Goal: Task Accomplishment & Management: Manage account settings

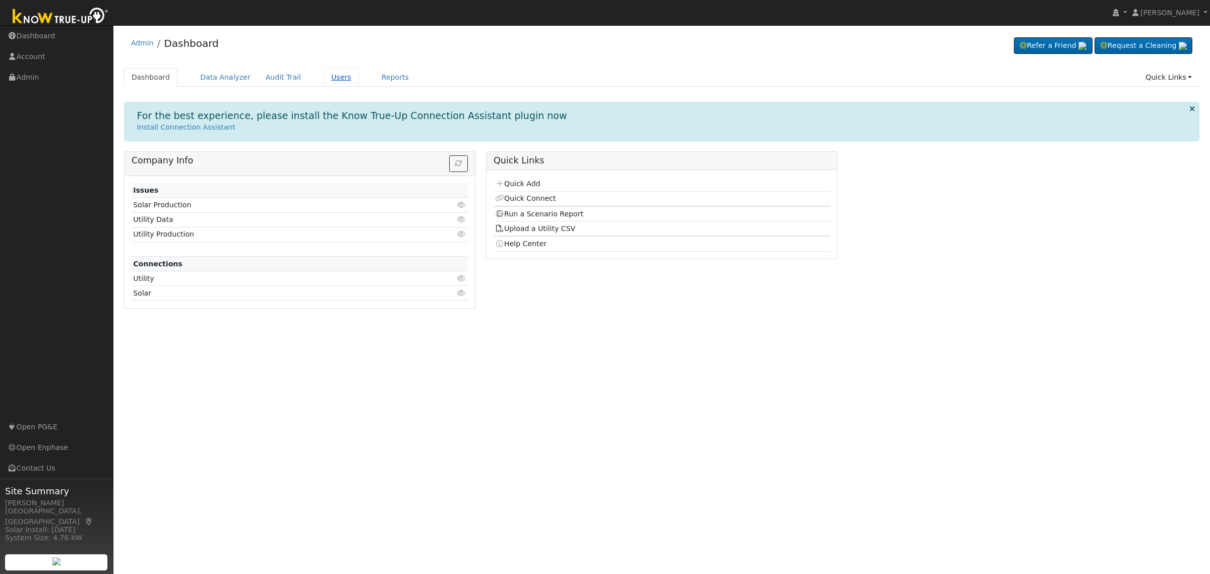
click at [330, 79] on link "Users" at bounding box center [341, 77] width 35 height 19
click at [329, 76] on link "Users" at bounding box center [341, 77] width 35 height 19
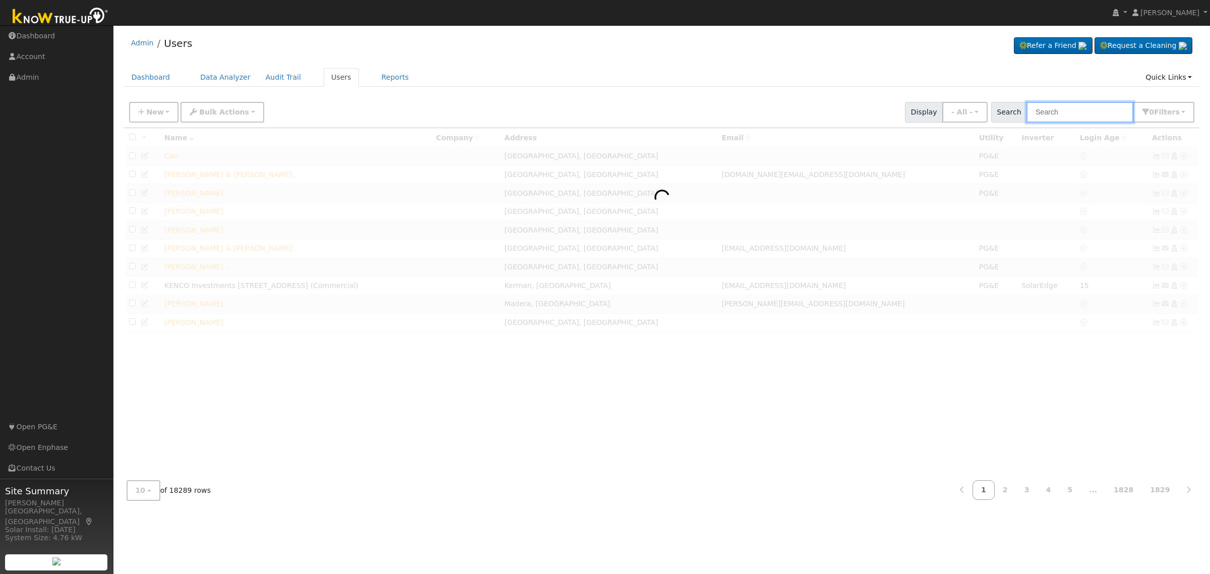
click at [1063, 106] on input "text" at bounding box center [1080, 112] width 107 height 21
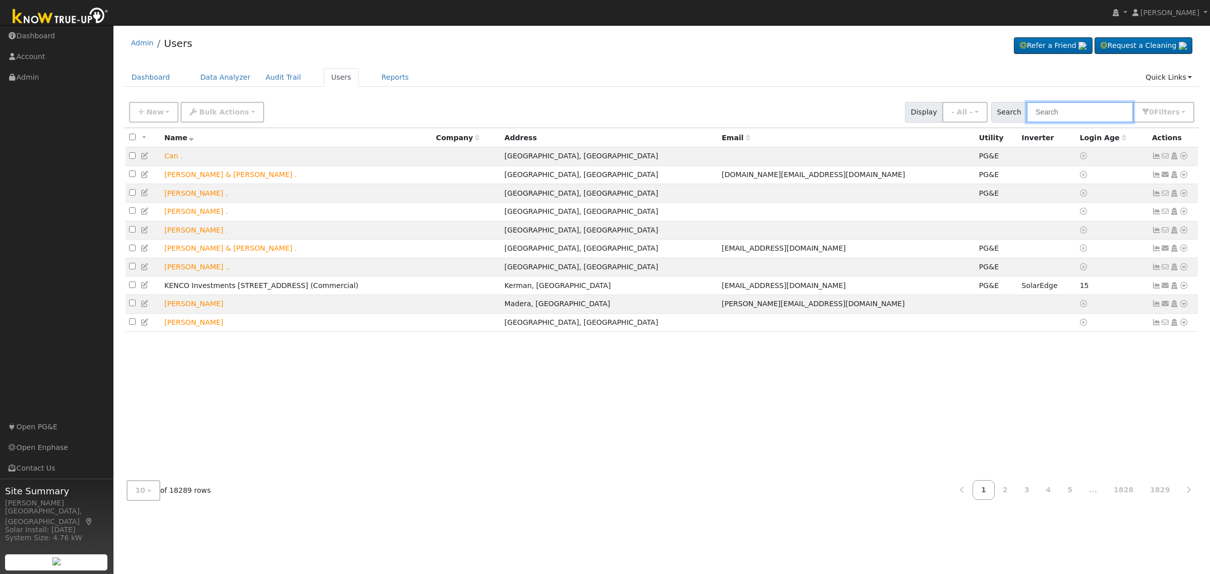
paste input "0002788370-1"
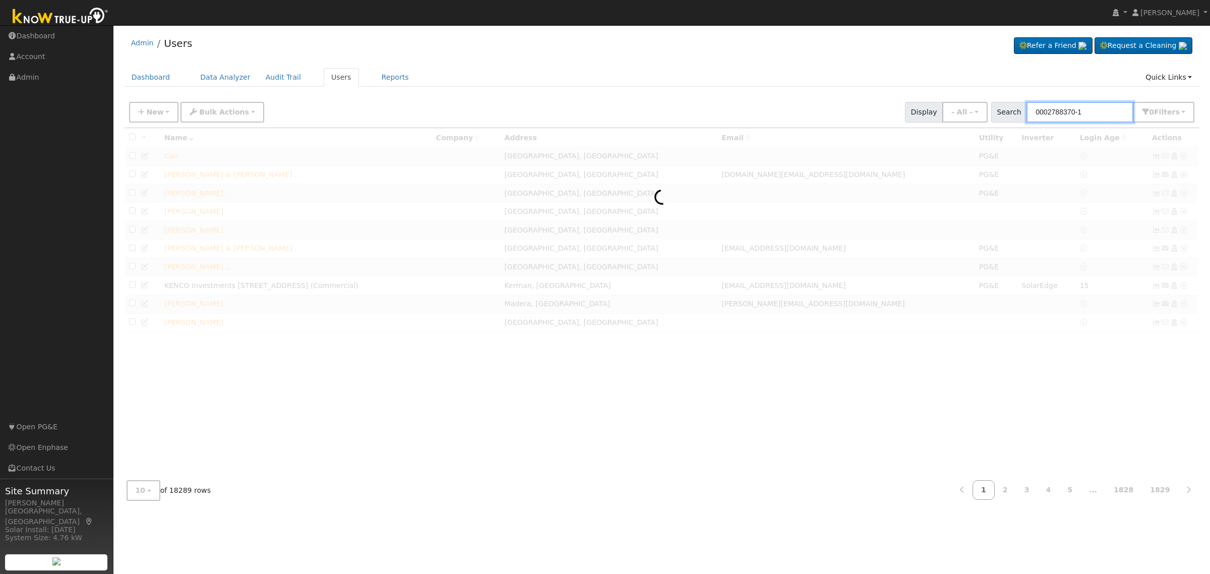
type input "0002788370-1"
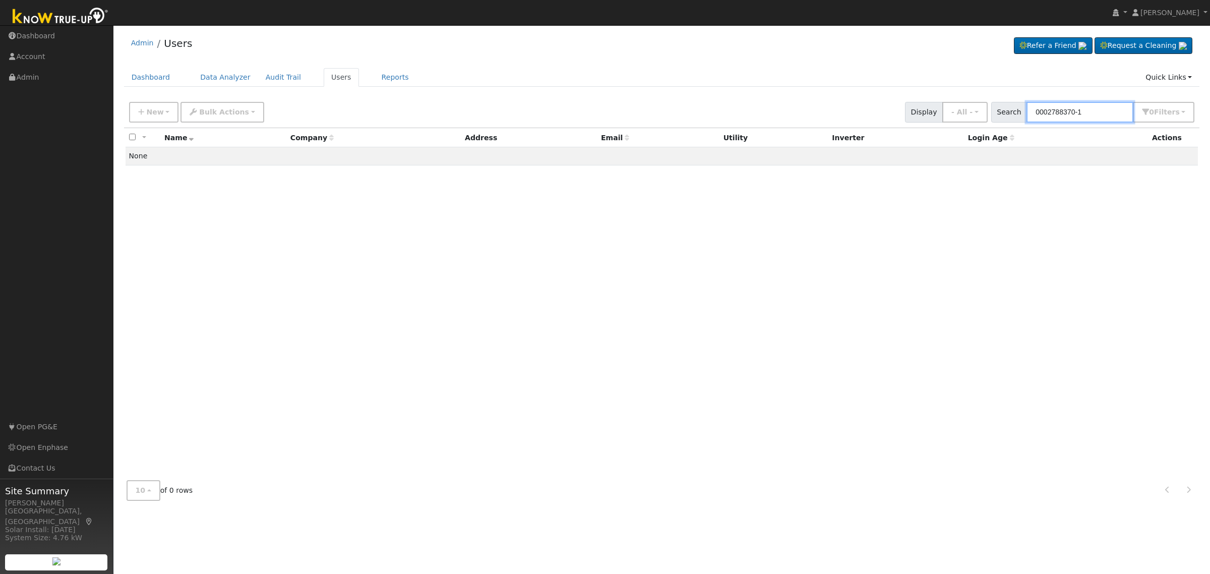
click at [1045, 117] on input "0002788370-1" at bounding box center [1080, 112] width 107 height 21
paste input "Sukhjit Sra"
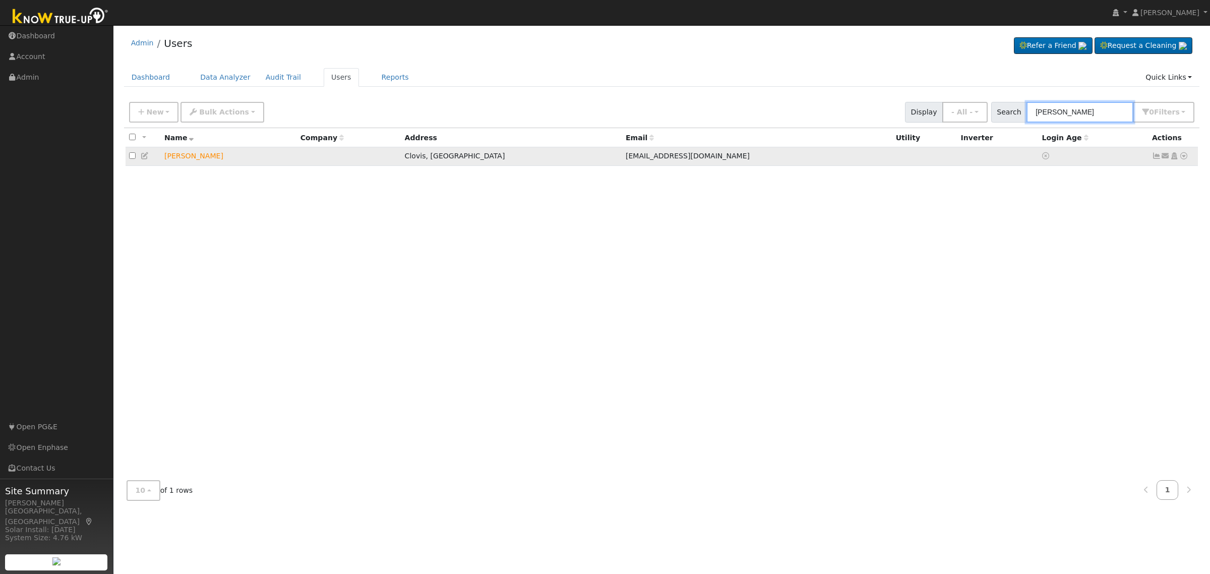
type input "Sukhjit Sra"
click at [145, 153] on icon at bounding box center [145, 155] width 9 height 7
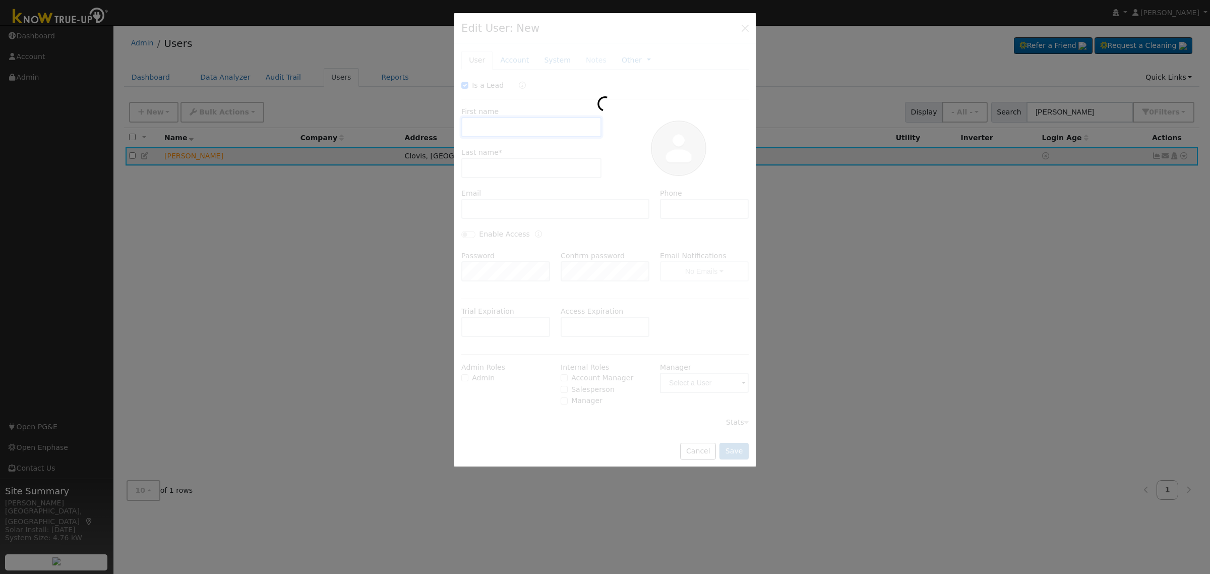
checkbox input "true"
type input "Sukhjit"
type input "Sra"
type input "singhsra@sbcglobal.net"
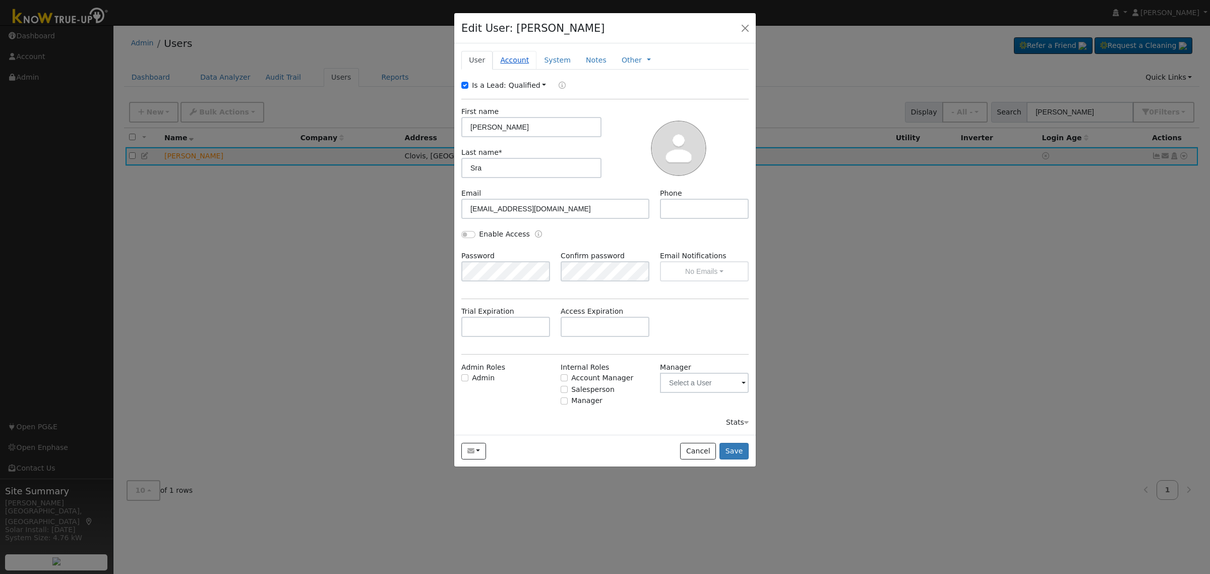
click at [505, 55] on link "Account" at bounding box center [515, 60] width 44 height 19
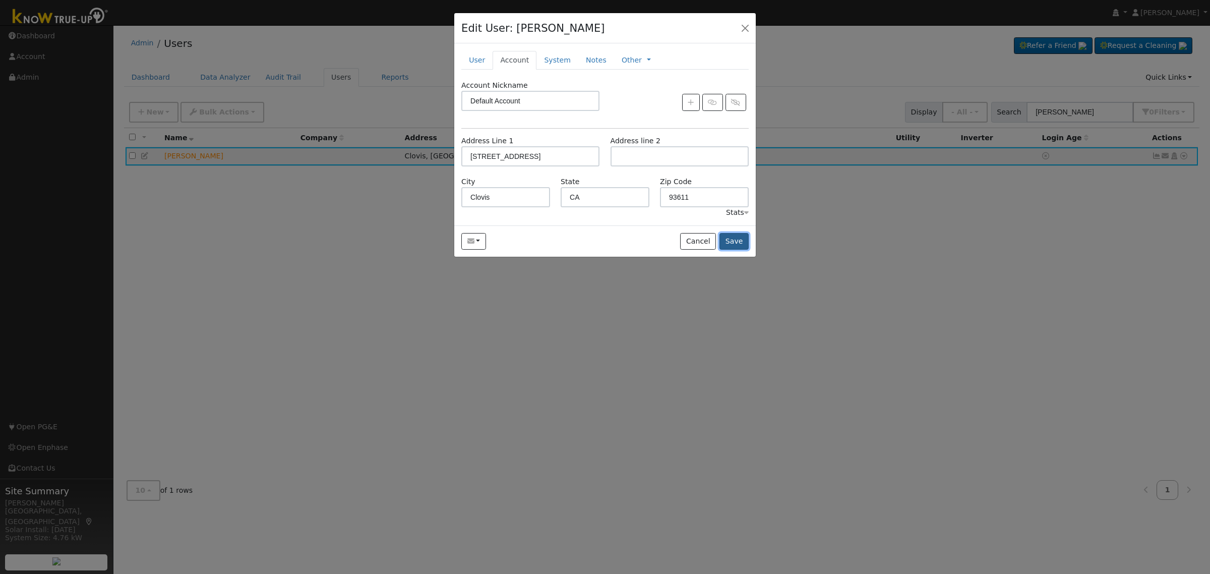
click at [735, 241] on button "Save" at bounding box center [734, 241] width 29 height 17
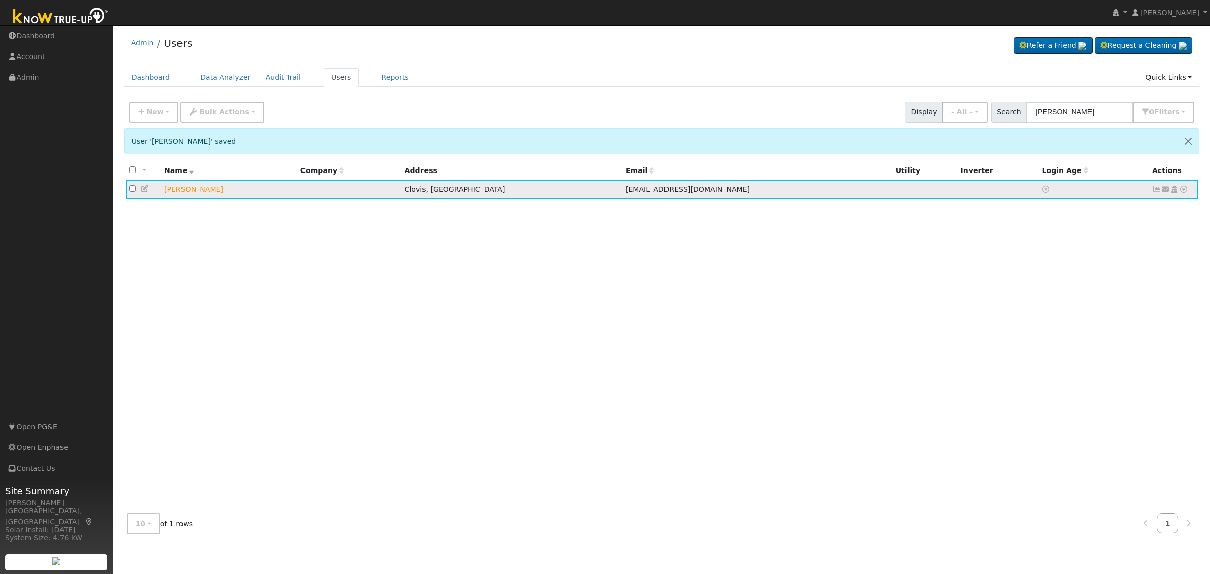
click at [1186, 188] on icon at bounding box center [1184, 189] width 9 height 7
click at [1174, 187] on icon at bounding box center [1174, 189] width 9 height 7
